Goal: Task Accomplishment & Management: Use online tool/utility

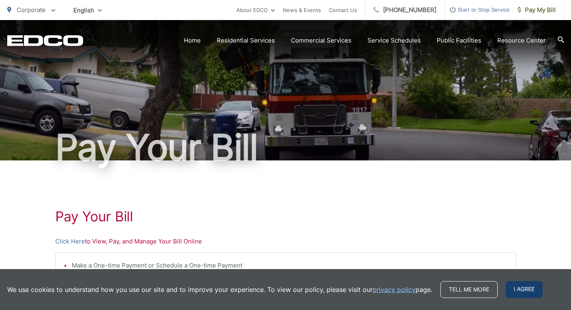
click at [518, 288] on span "I agree" at bounding box center [524, 289] width 37 height 17
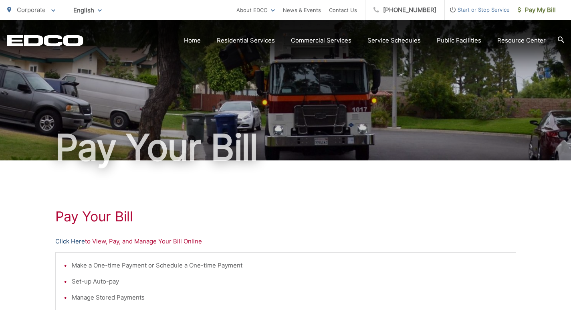
click at [71, 242] on link "Click Here" at bounding box center [70, 242] width 30 height 10
click at [208, 215] on h1 "Pay Your Bill" at bounding box center [285, 216] width 461 height 16
click at [86, 242] on p "Click Here to View, Pay, and Manage Your Bill Online" at bounding box center [285, 242] width 461 height 10
click at [76, 244] on link "Click Here" at bounding box center [70, 242] width 30 height 10
click at [75, 242] on link "Click Here" at bounding box center [70, 242] width 30 height 10
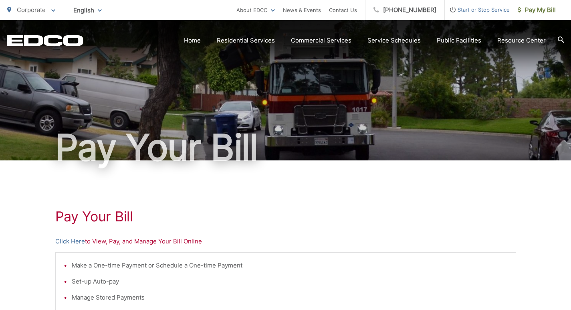
click at [75, 242] on link "Click Here" at bounding box center [70, 242] width 30 height 10
